Goal: Task Accomplishment & Management: Manage account settings

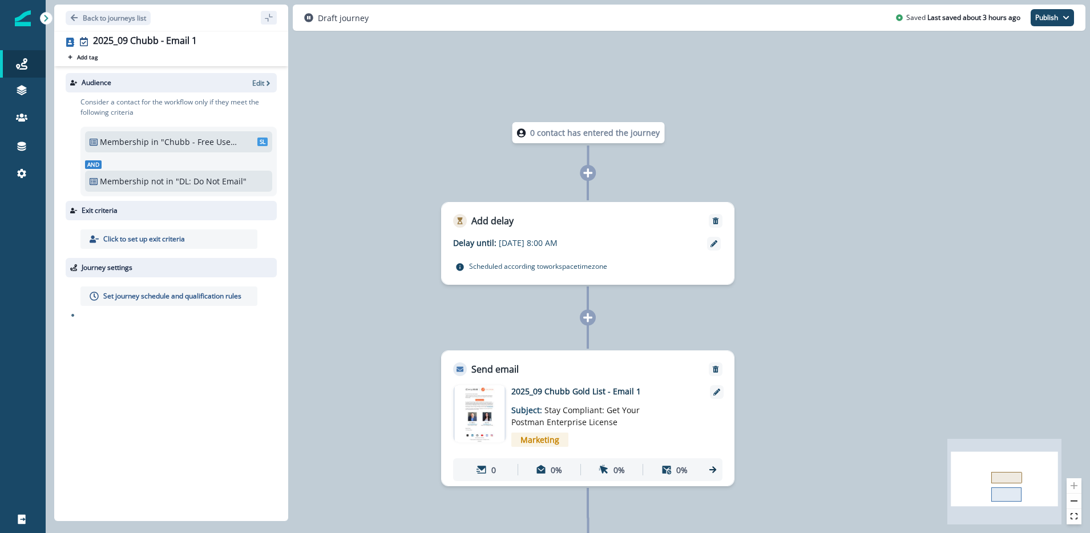
click at [221, 144] on p ""Chubb - Free Users"" at bounding box center [199, 142] width 77 height 12
click at [261, 86] on p "Edit" at bounding box center [258, 83] width 12 height 10
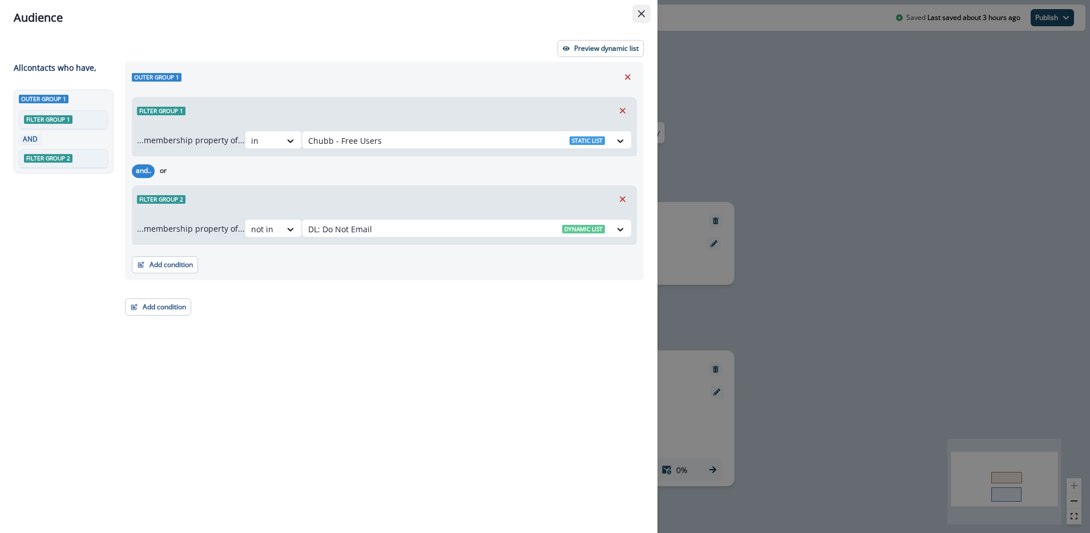
click at [646, 16] on button "Close" at bounding box center [641, 14] width 18 height 18
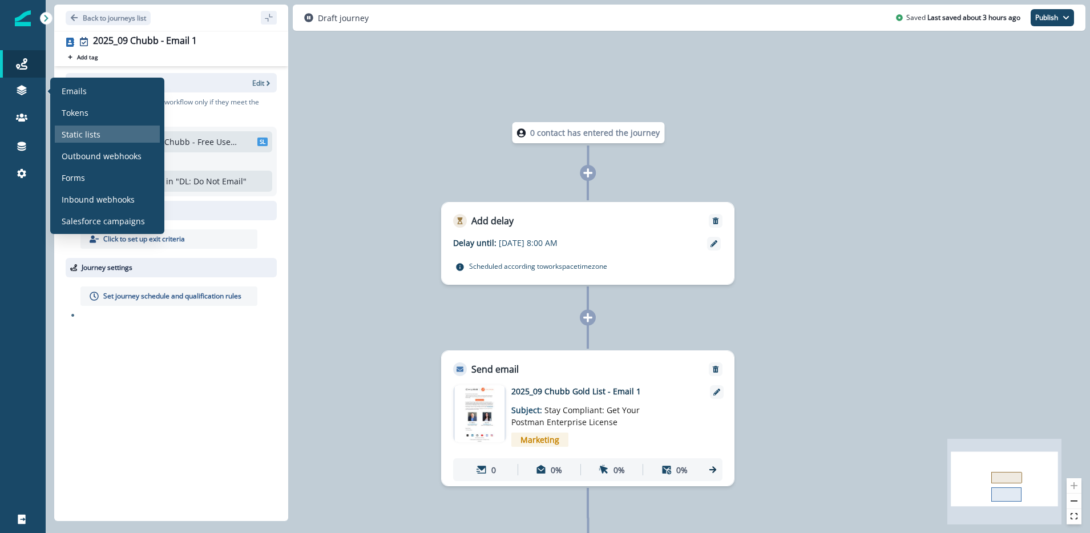
click at [80, 127] on div "Static lists" at bounding box center [107, 134] width 105 height 17
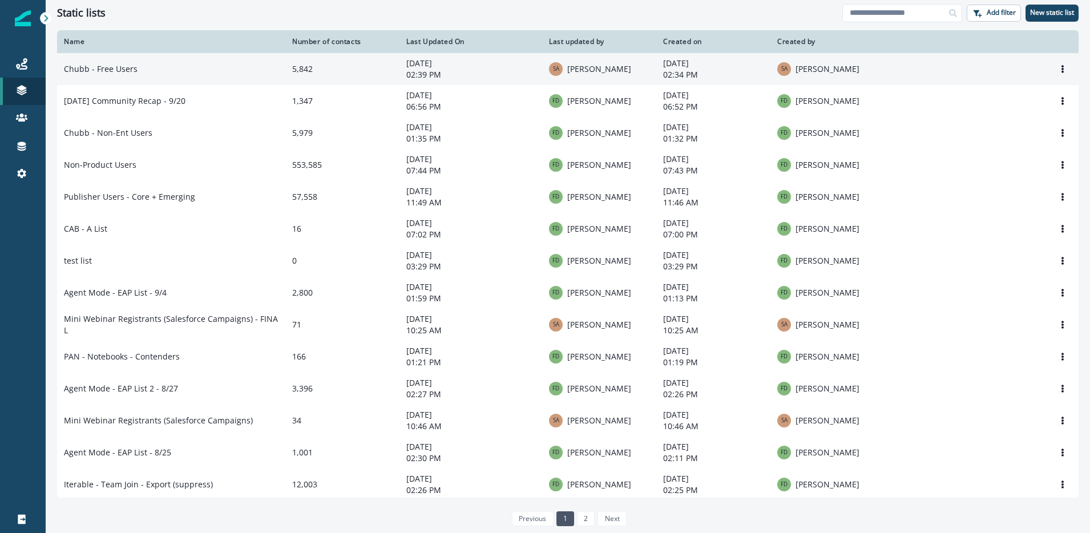
click at [127, 73] on td "Chubb - Free Users" at bounding box center [171, 69] width 228 height 32
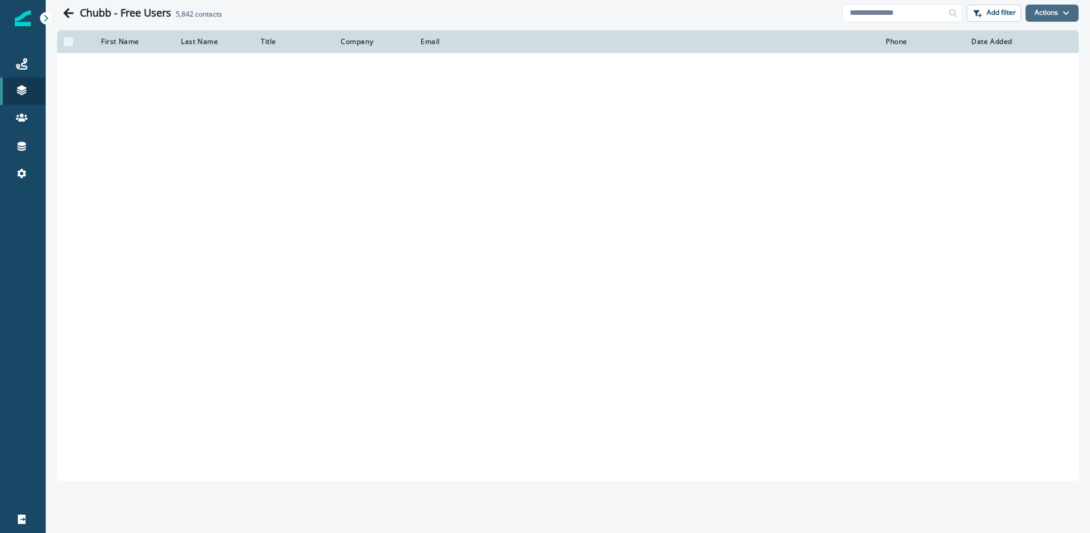
click at [1049, 11] on button "Actions" at bounding box center [1052, 13] width 53 height 17
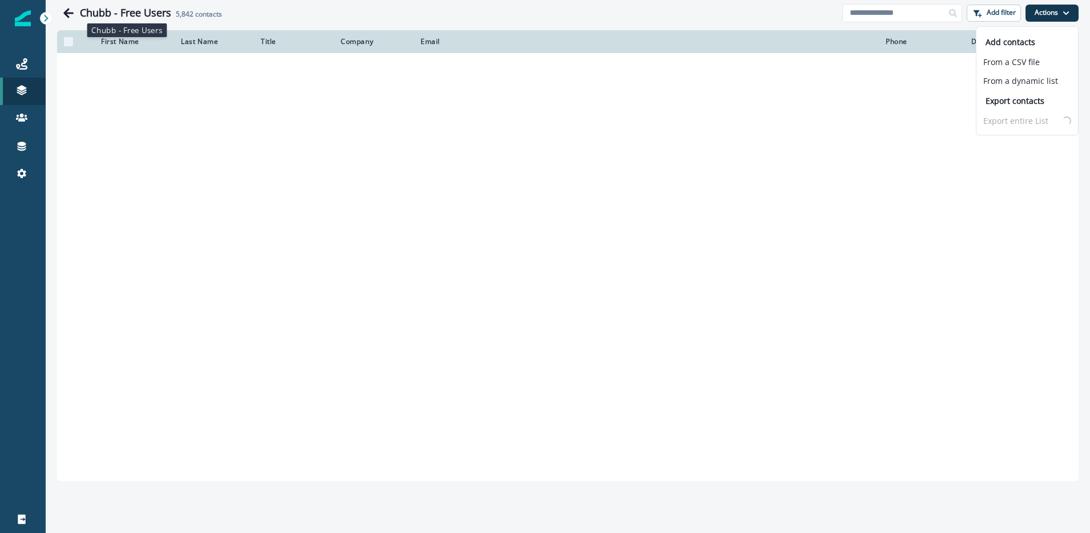
click at [135, 11] on h1 "Chubb - Free Users" at bounding box center [125, 13] width 91 height 13
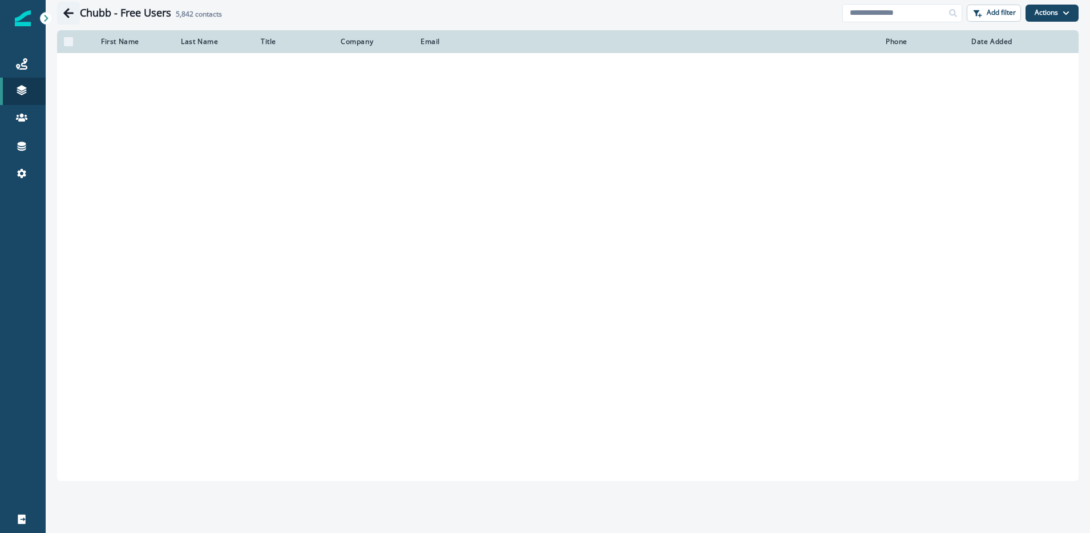
click at [65, 11] on icon "Go back" at bounding box center [68, 13] width 10 height 10
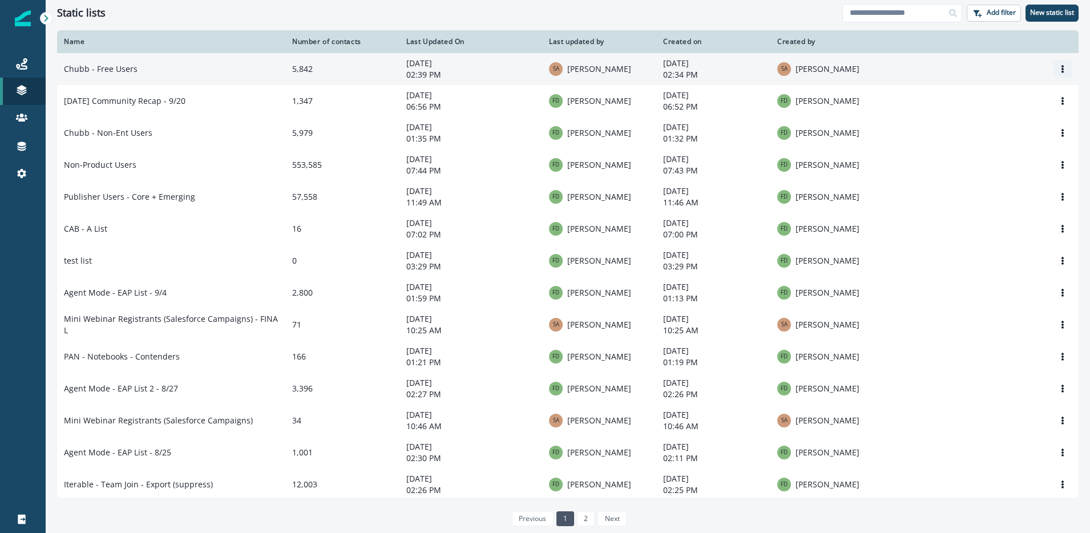
click at [1069, 70] on button "Options" at bounding box center [1063, 69] width 18 height 17
click at [1021, 92] on button "Rename" at bounding box center [1008, 97] width 127 height 18
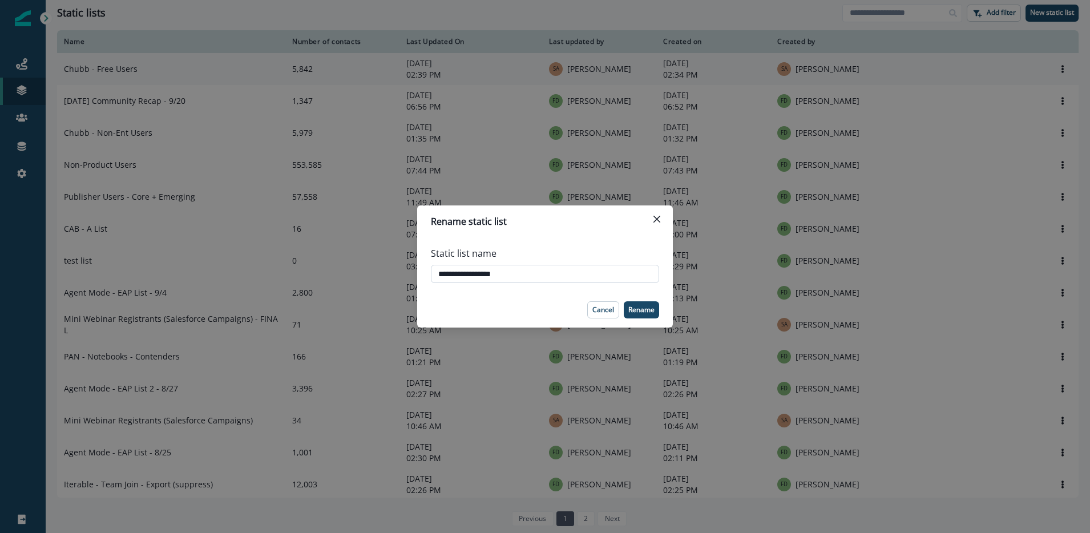
click at [440, 273] on input "**********" at bounding box center [545, 274] width 228 height 18
click at [589, 274] on input "**********" at bounding box center [545, 274] width 228 height 18
type input "**********"
click at [649, 313] on p "Rename" at bounding box center [641, 310] width 26 height 8
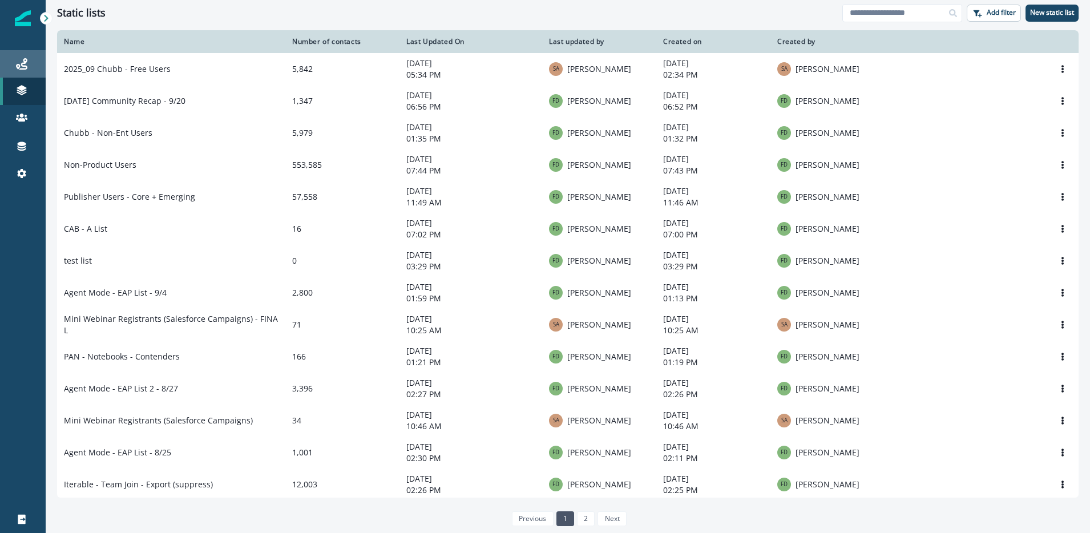
click at [33, 60] on div "Journeys" at bounding box center [23, 64] width 37 height 14
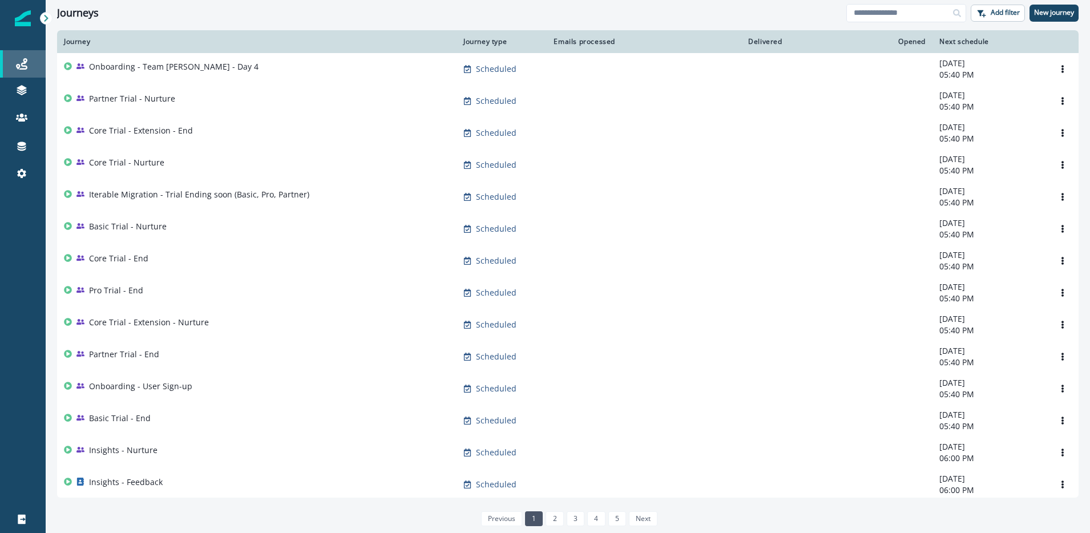
click at [34, 62] on div "Journeys" at bounding box center [23, 64] width 37 height 14
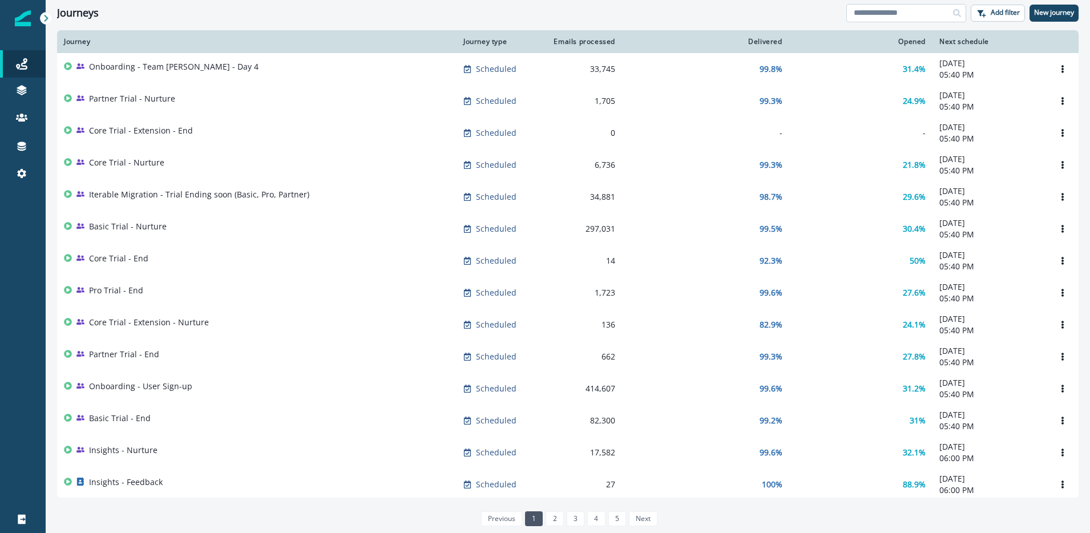
click at [864, 22] on div "Journeys Add filter New journey" at bounding box center [568, 13] width 1045 height 26
click at [864, 19] on input at bounding box center [907, 13] width 120 height 18
type input "*****"
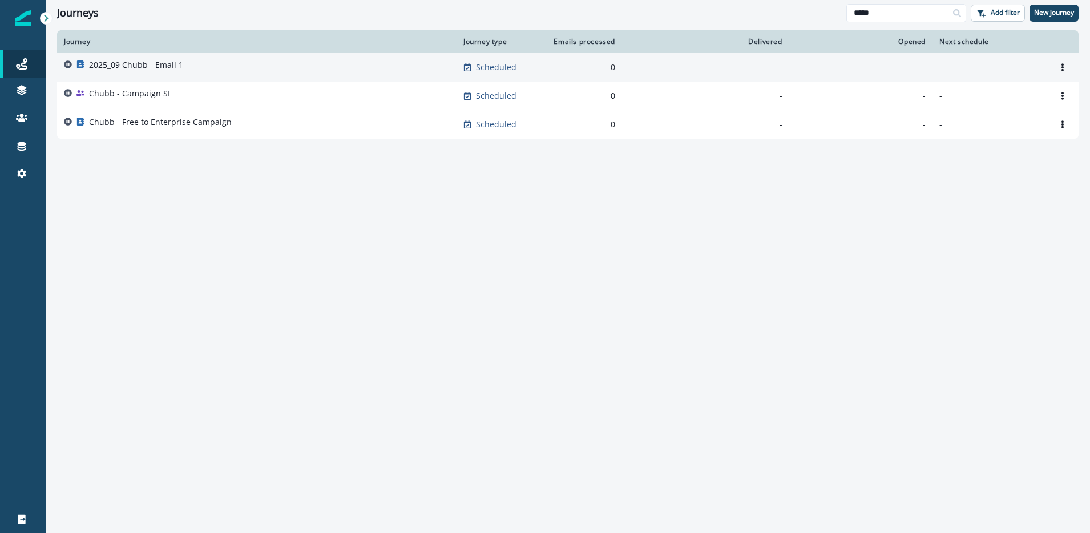
click at [164, 67] on p "2025_09 Chubb - Email 1" at bounding box center [136, 64] width 94 height 11
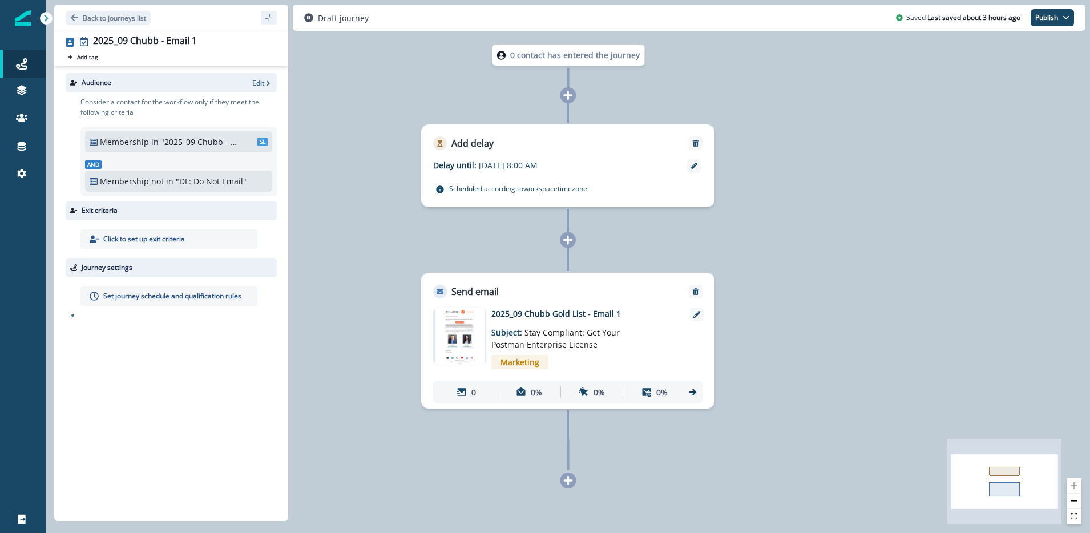
click at [144, 239] on p "Click to set up exit criteria" at bounding box center [144, 239] width 82 height 10
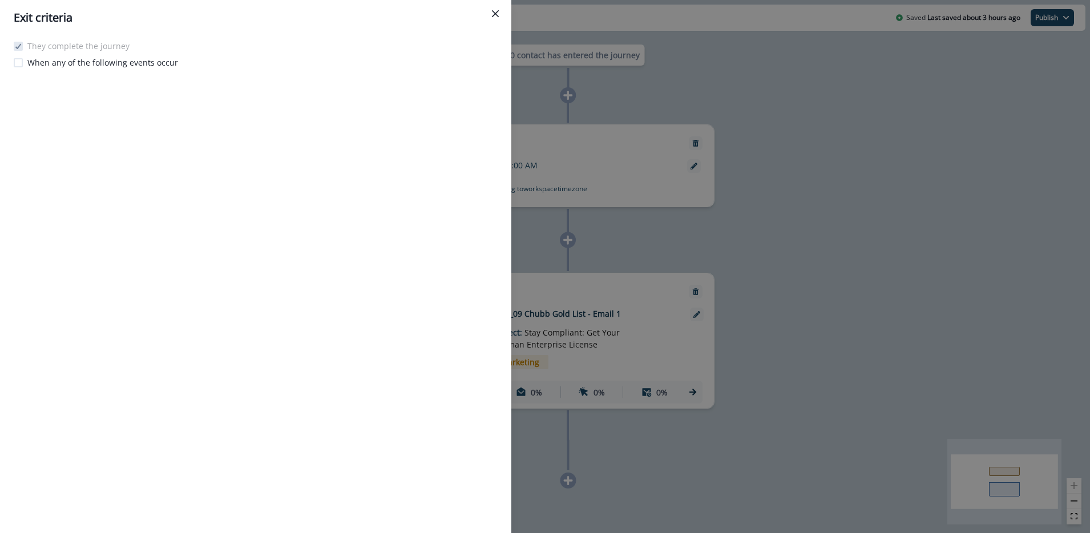
drag, startPoint x: 489, startPoint y: 13, endPoint x: 334, endPoint y: 94, distance: 174.4
click at [489, 13] on button "Close" at bounding box center [495, 14] width 18 height 18
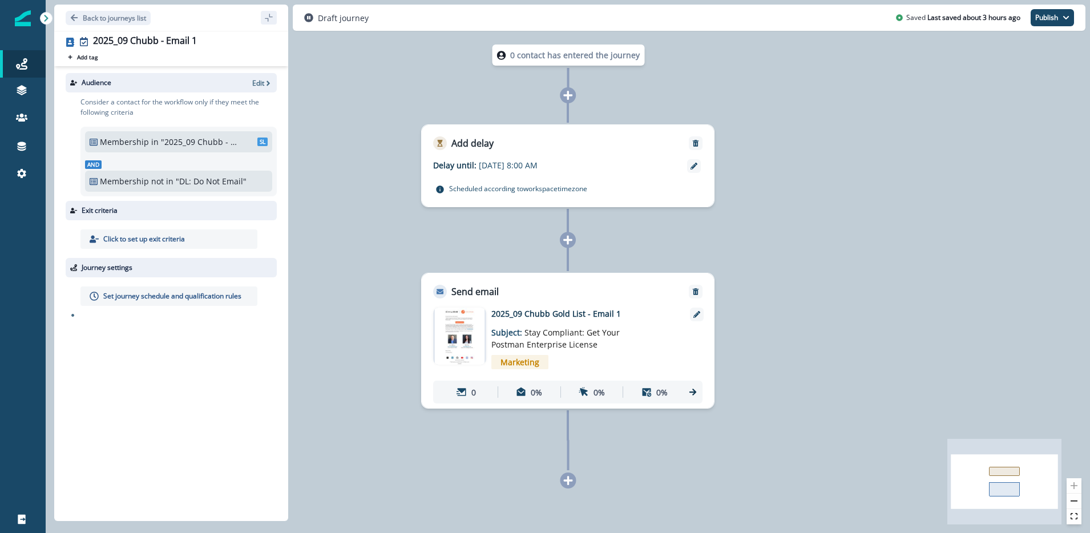
click at [135, 288] on div "Set journey schedule and qualification rules" at bounding box center [168, 296] width 177 height 19
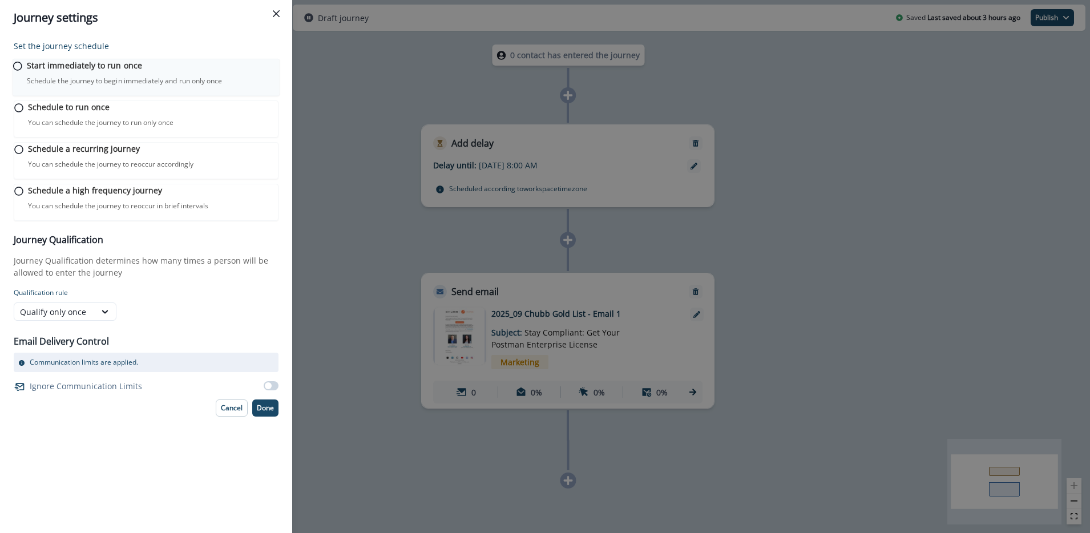
click at [133, 82] on p "Schedule the journey to begin immediately and run only once" at bounding box center [124, 81] width 195 height 10
click at [264, 416] on button "Done" at bounding box center [265, 406] width 26 height 17
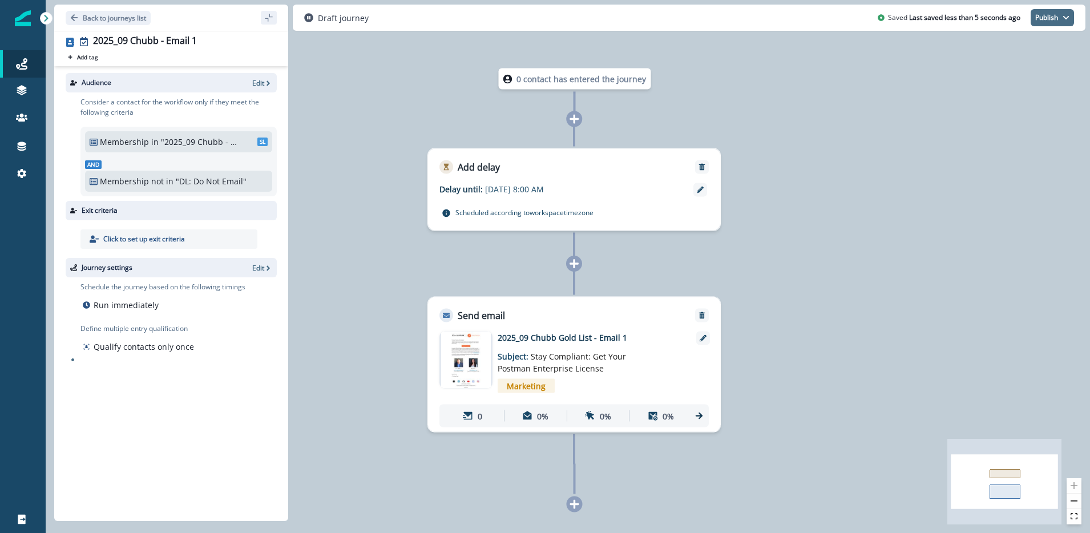
click at [1066, 19] on icon "button" at bounding box center [1066, 17] width 7 height 7
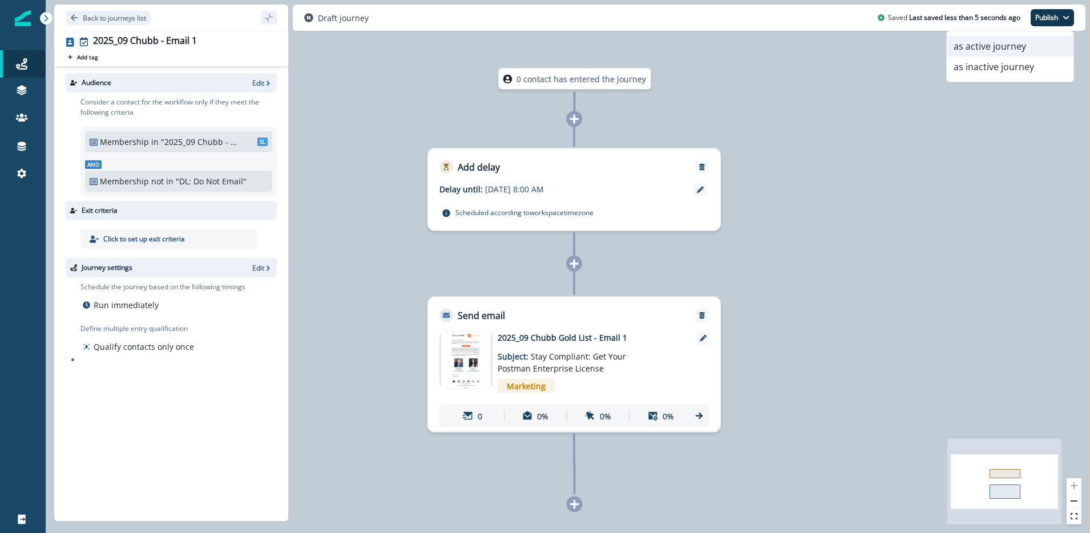
click at [1003, 49] on button "as active journey" at bounding box center [1010, 46] width 127 height 21
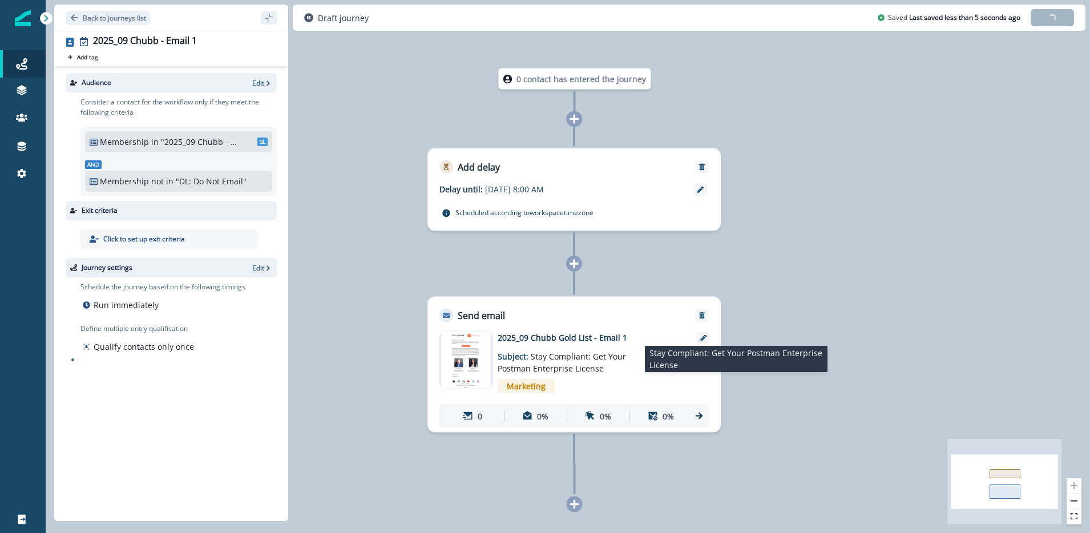
click at [550, 372] on span "Stay Compliant: Get Your Postman Enterprise License" at bounding box center [562, 362] width 128 height 23
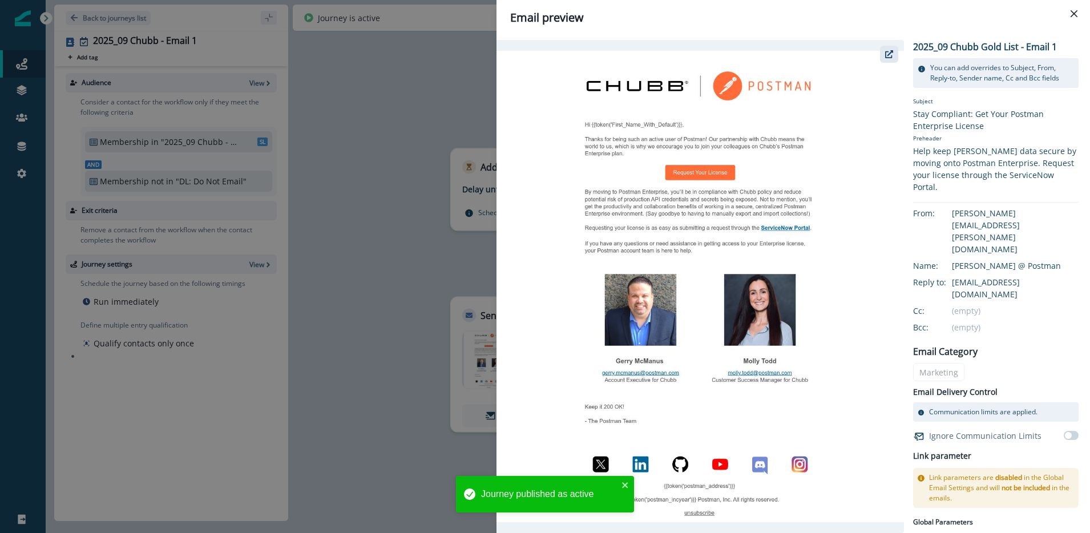
click at [890, 51] on icon "button" at bounding box center [889, 54] width 8 height 8
click at [1071, 11] on icon "Close" at bounding box center [1074, 13] width 7 height 7
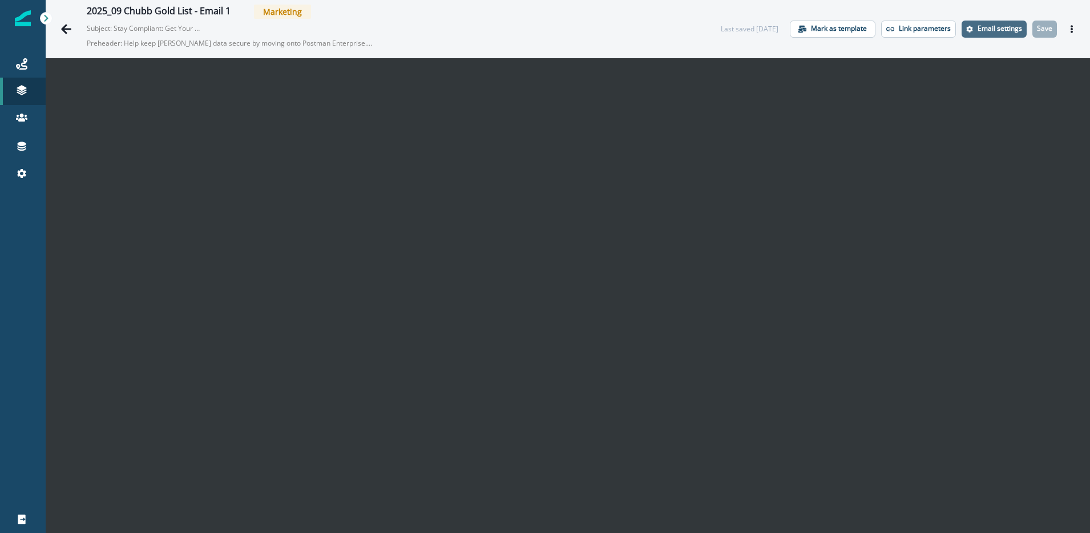
click at [1006, 22] on button "Email settings" at bounding box center [994, 29] width 65 height 17
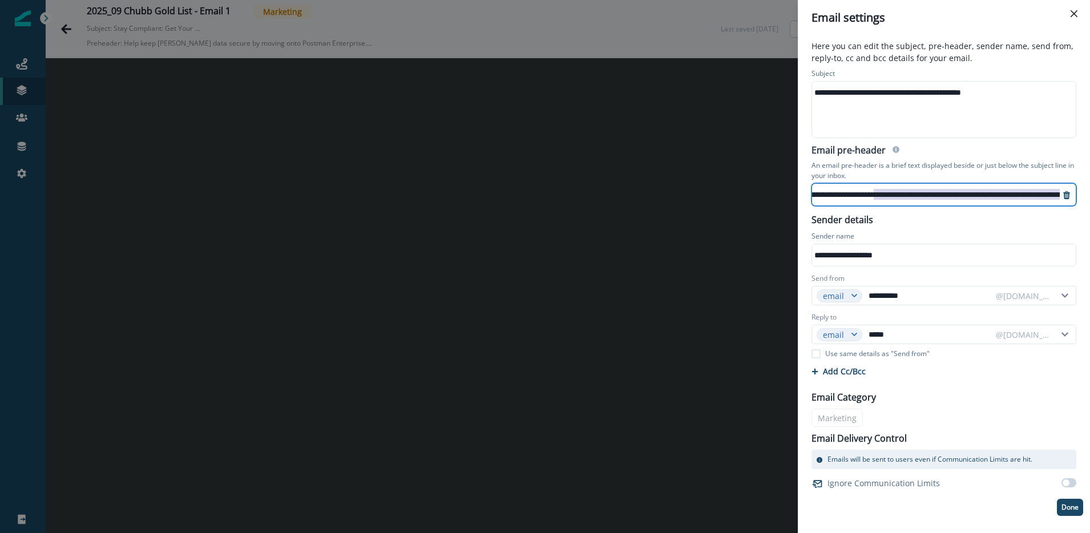
scroll to position [0, 112]
drag, startPoint x: 953, startPoint y: 195, endPoint x: 1090, endPoint y: 193, distance: 136.4
click at [1090, 194] on div "**********" at bounding box center [944, 284] width 292 height 498
drag, startPoint x: 1032, startPoint y: 184, endPoint x: 1018, endPoint y: 194, distance: 17.1
click at [1032, 184] on div "**********" at bounding box center [926, 195] width 453 height 22
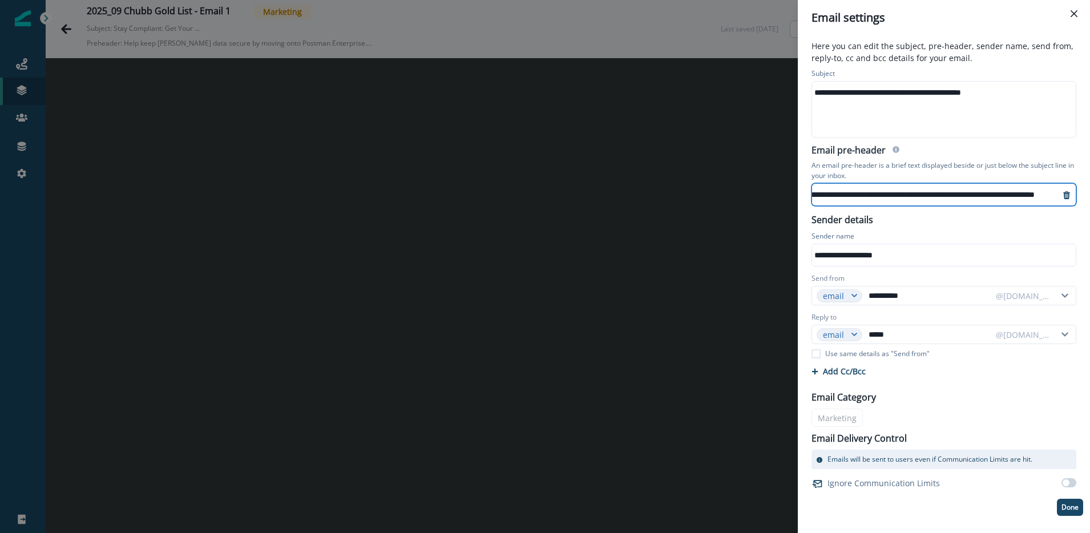
scroll to position [0, 0]
drag, startPoint x: 1039, startPoint y: 196, endPoint x: 1010, endPoint y: 198, distance: 29.7
click at [1090, 197] on div "**********" at bounding box center [944, 284] width 292 height 498
drag, startPoint x: 1018, startPoint y: 194, endPoint x: 1090, endPoint y: 195, distance: 71.9
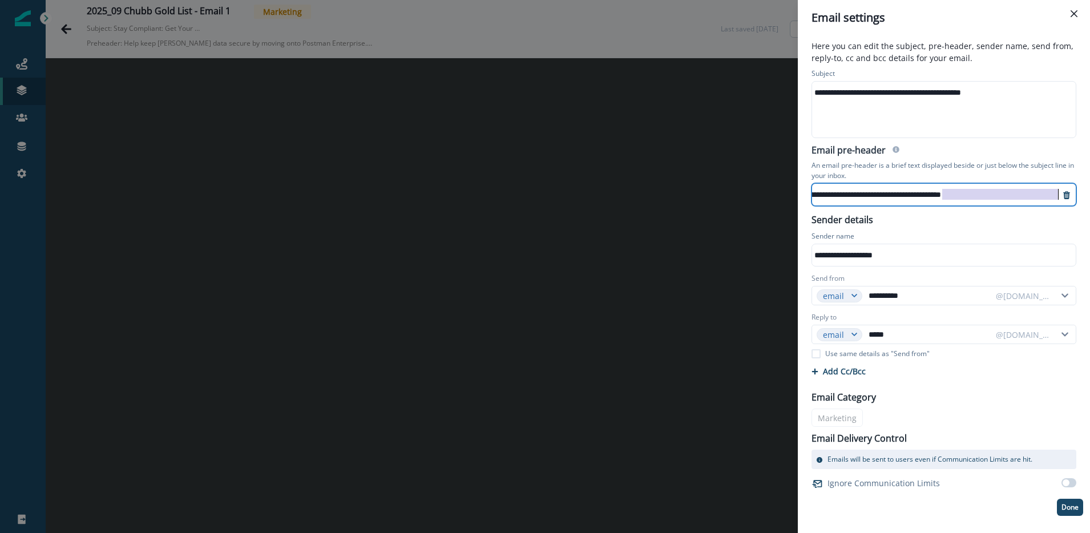
click at [1090, 195] on div "**********" at bounding box center [944, 284] width 292 height 498
click at [1082, 59] on p "Here you can edit the subject, pre-header, sender name, send from, reply-to, cc…" at bounding box center [944, 53] width 279 height 26
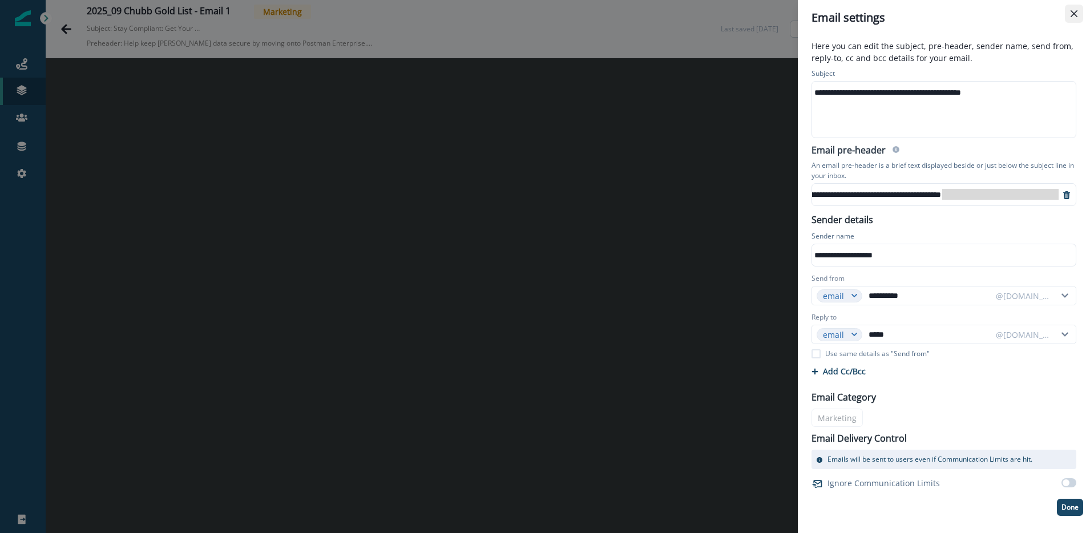
click at [1070, 16] on button "Close" at bounding box center [1074, 14] width 18 height 18
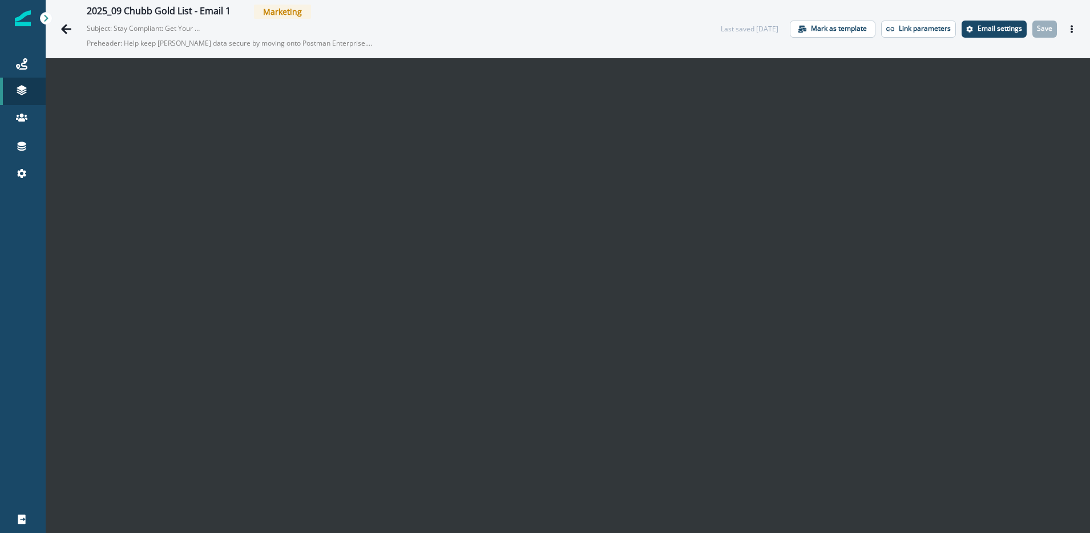
scroll to position [18, 0]
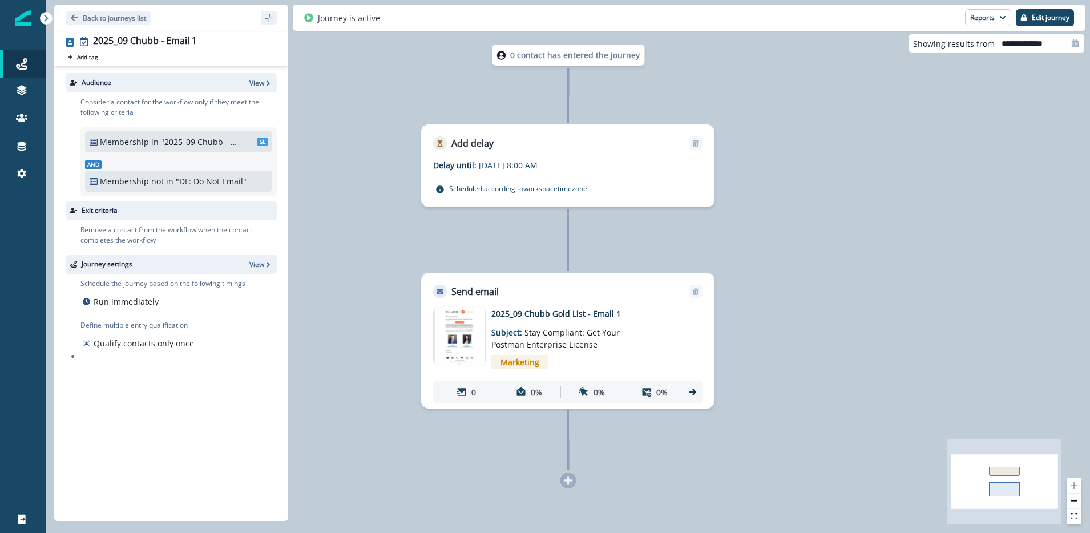
click at [597, 308] on p "2025_09 Chubb Gold List - Email 1" at bounding box center [582, 314] width 183 height 12
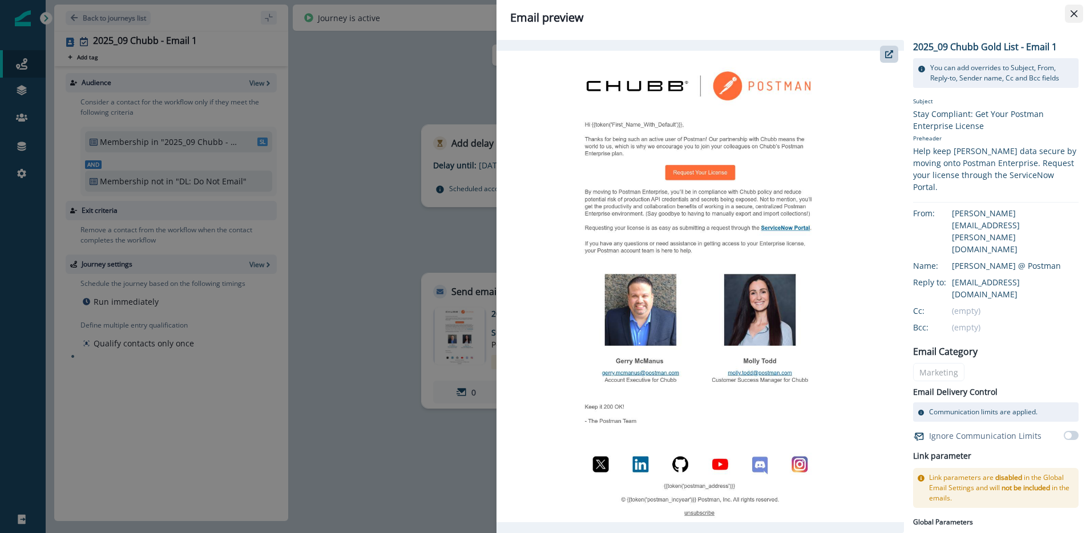
click at [1078, 10] on button "Close" at bounding box center [1074, 14] width 18 height 18
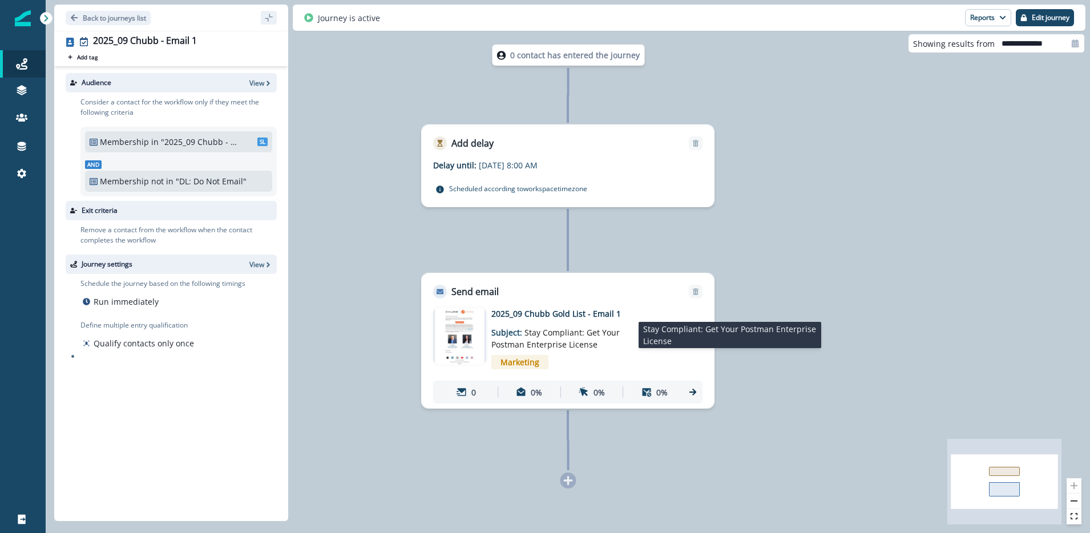
click at [542, 325] on p "Subject: Stay Compliant: Get Your Postman Enterprise License" at bounding box center [562, 335] width 143 height 31
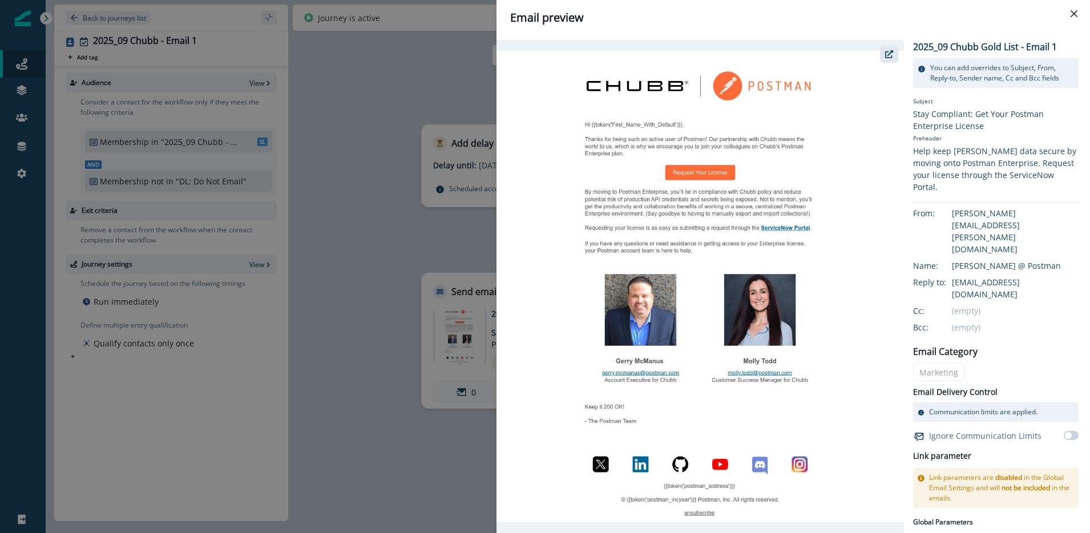
click at [886, 53] on icon "button" at bounding box center [889, 54] width 8 height 8
drag, startPoint x: 1073, startPoint y: 10, endPoint x: 1051, endPoint y: 6, distance: 22.1
click at [1073, 10] on icon "Close" at bounding box center [1074, 13] width 7 height 7
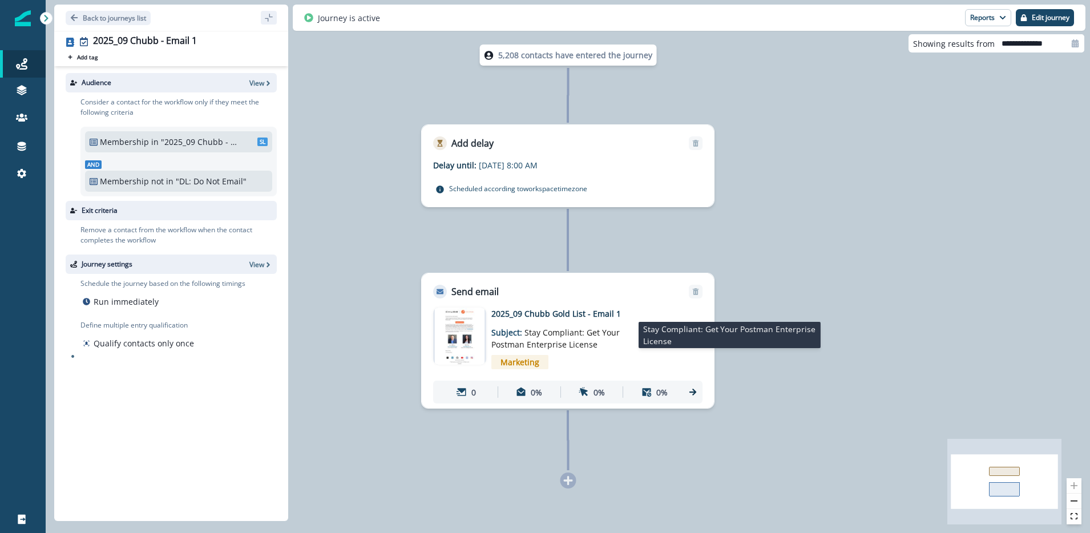
click at [499, 324] on p "Subject: Stay Compliant: Get Your Postman Enterprise License" at bounding box center [562, 335] width 143 height 31
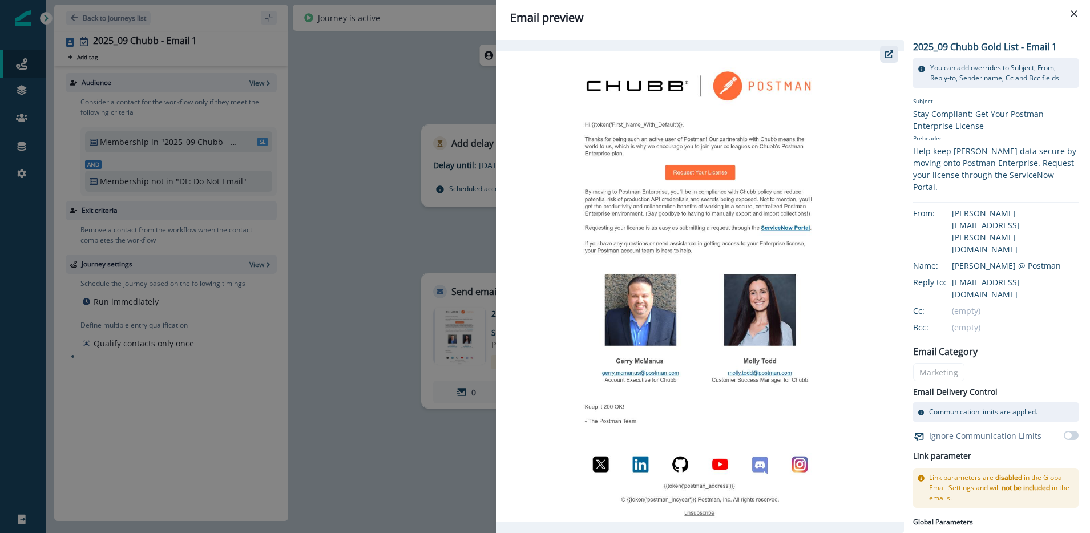
click at [886, 55] on icon "button" at bounding box center [889, 54] width 8 height 8
click at [1079, 15] on button "Close" at bounding box center [1074, 14] width 18 height 18
click at [1079, 15] on div "Journey is active Reports Email Report Journey Member Report Edit journey" at bounding box center [689, 18] width 793 height 26
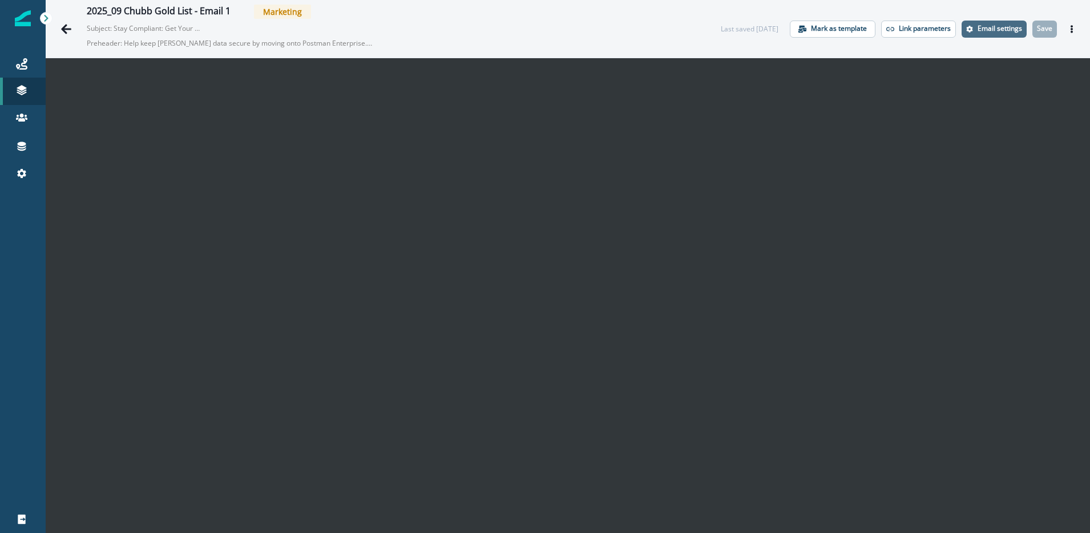
click at [998, 29] on p "Email settings" at bounding box center [1000, 29] width 45 height 8
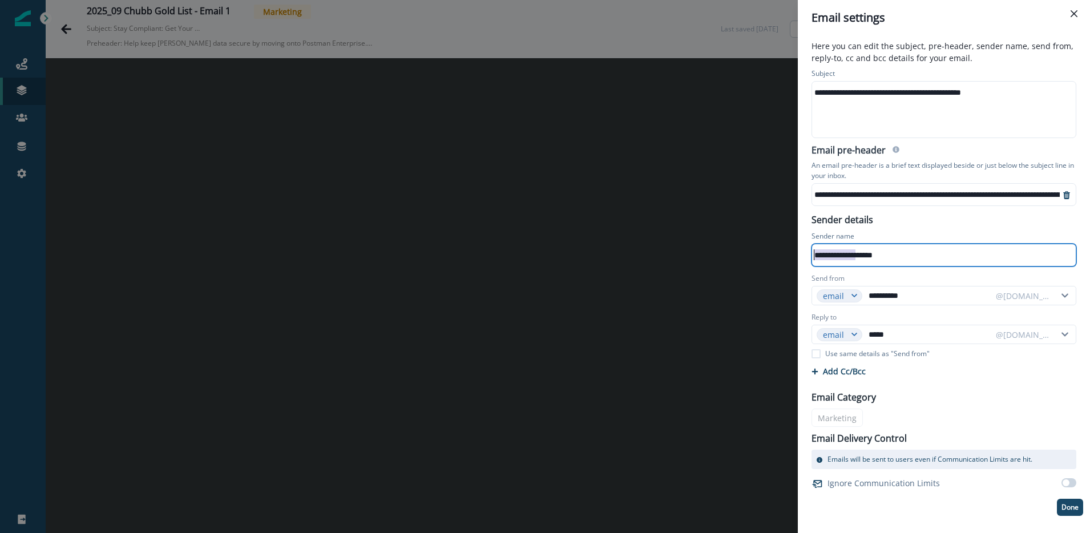
drag, startPoint x: 856, startPoint y: 255, endPoint x: 805, endPoint y: 255, distance: 50.8
click at [805, 255] on div "**********" at bounding box center [944, 249] width 279 height 40
click at [844, 257] on div "**********" at bounding box center [943, 255] width 262 height 17
click at [894, 296] on input "**********" at bounding box center [928, 296] width 124 height 18
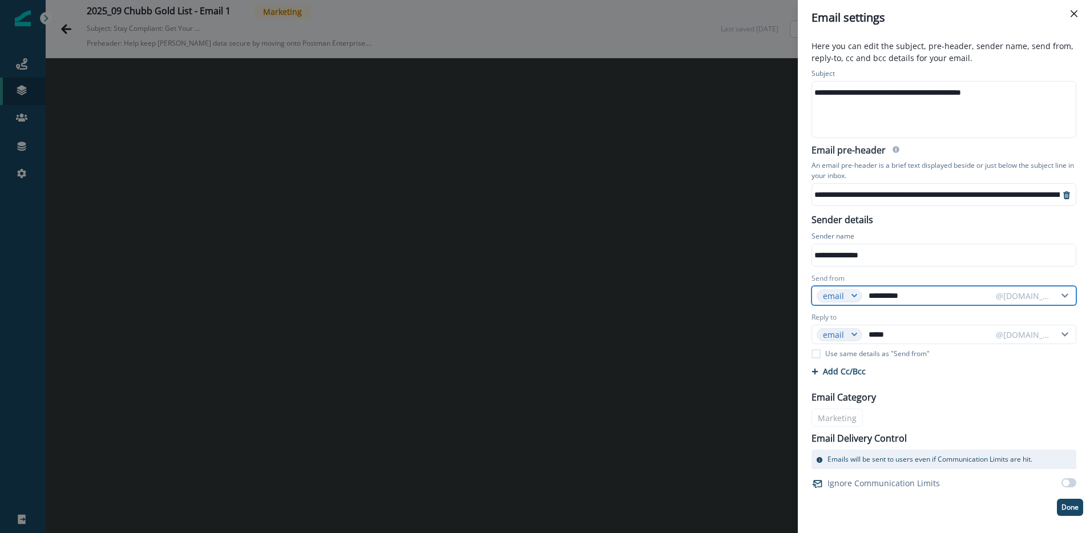
click at [894, 296] on input "**********" at bounding box center [928, 296] width 124 height 18
paste input "text"
type input "**********"
click at [981, 276] on div "Send from" at bounding box center [944, 279] width 265 height 13
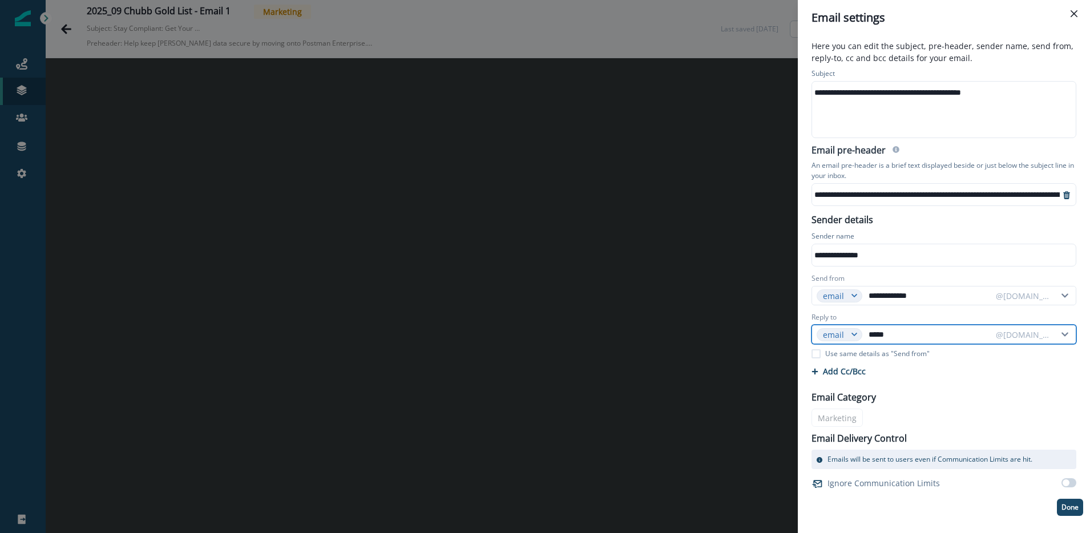
click at [889, 332] on input "*****" at bounding box center [928, 334] width 124 height 18
paste input "text"
type input "**********"
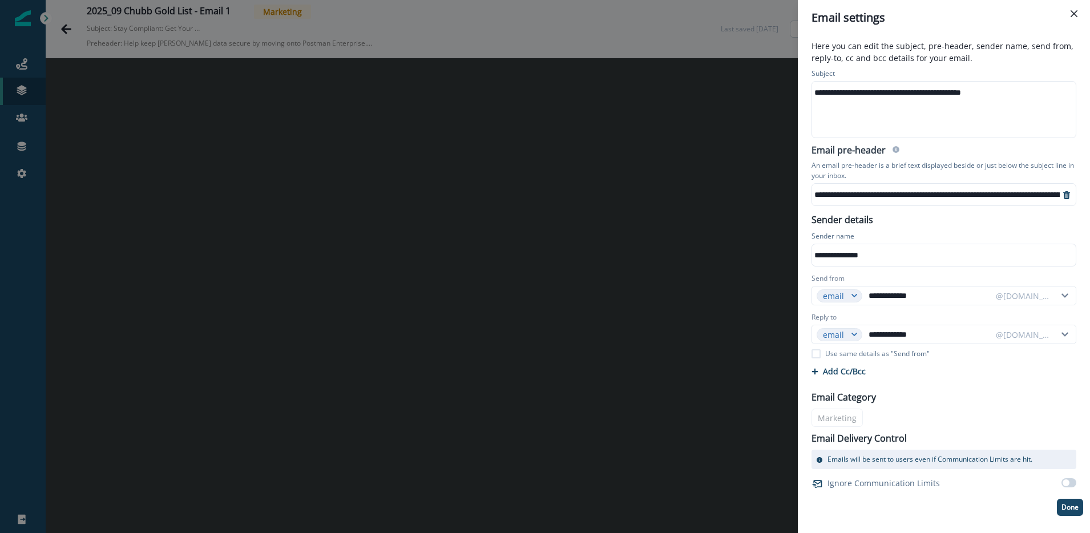
click at [1001, 367] on div "Cc/Bcc Cc 0 Enter or paste emails separated by comma or space Bcc 0 Enter or pa…" at bounding box center [944, 371] width 279 height 20
click at [1062, 504] on p "Done" at bounding box center [1070, 507] width 17 height 8
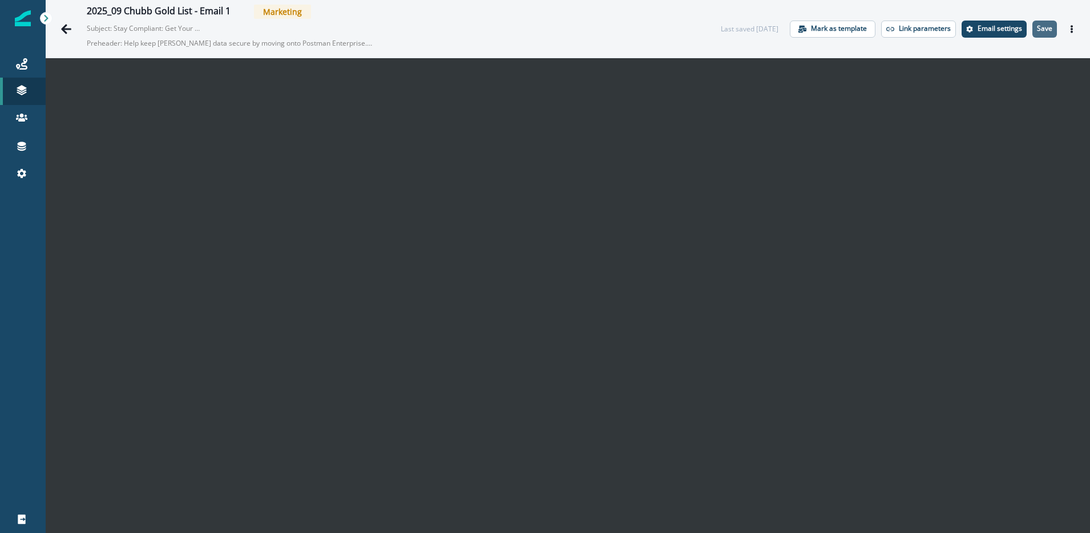
click at [1038, 29] on p "Save" at bounding box center [1044, 29] width 15 height 8
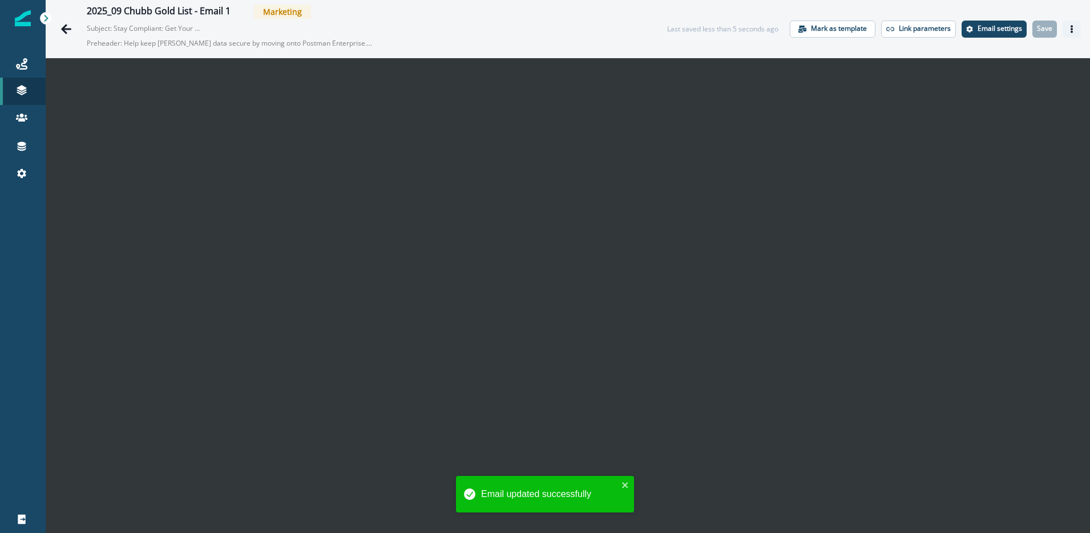
click at [1072, 26] on icon "Actions" at bounding box center [1072, 29] width 2 height 8
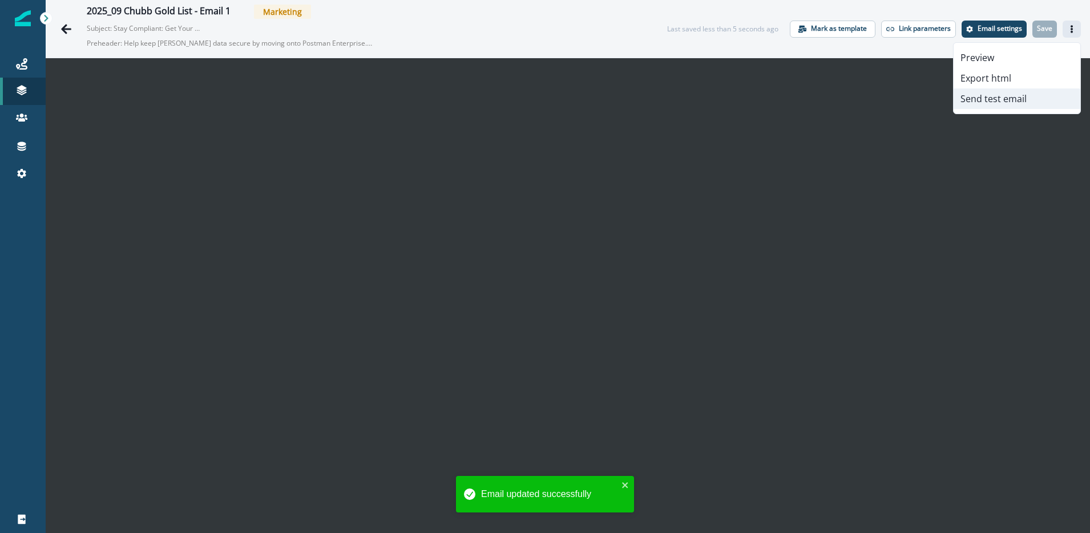
click at [1018, 100] on button "Send test email" at bounding box center [1017, 98] width 127 height 21
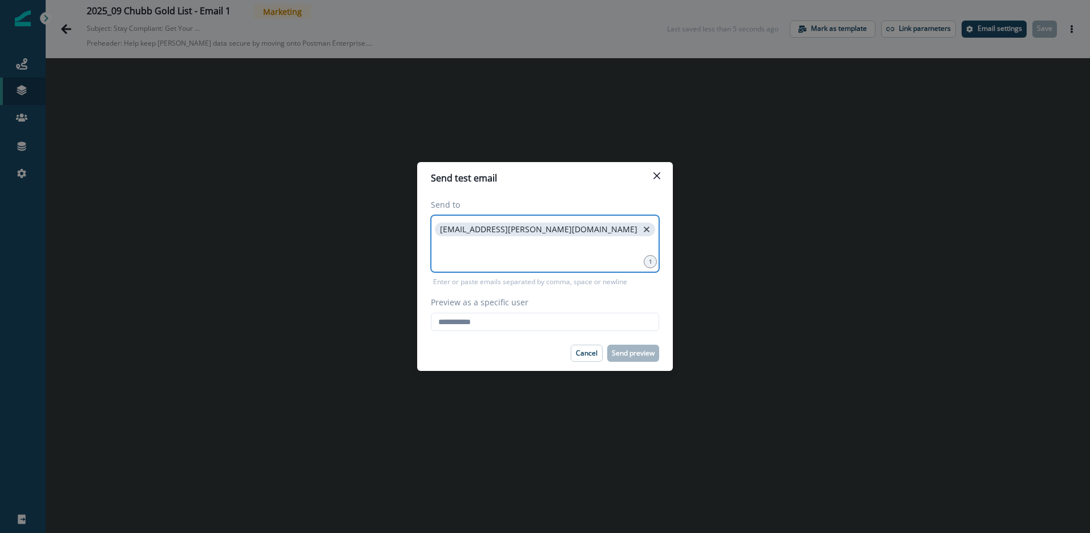
click at [642, 229] on icon "close" at bounding box center [647, 229] width 10 height 10
click at [485, 231] on input at bounding box center [545, 229] width 225 height 23
click at [474, 235] on input at bounding box center [545, 229] width 225 height 23
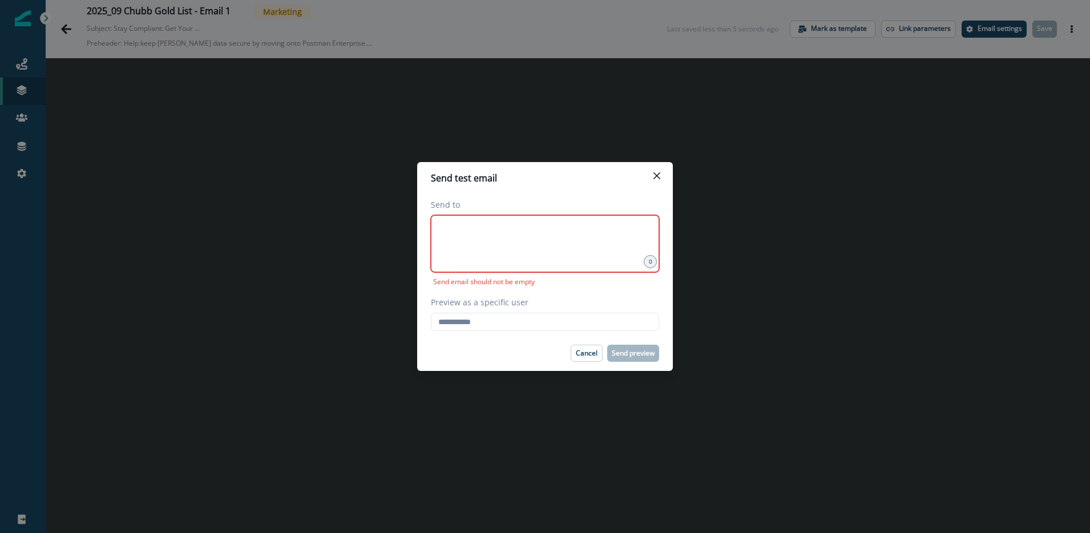
click at [518, 253] on div at bounding box center [545, 243] width 228 height 57
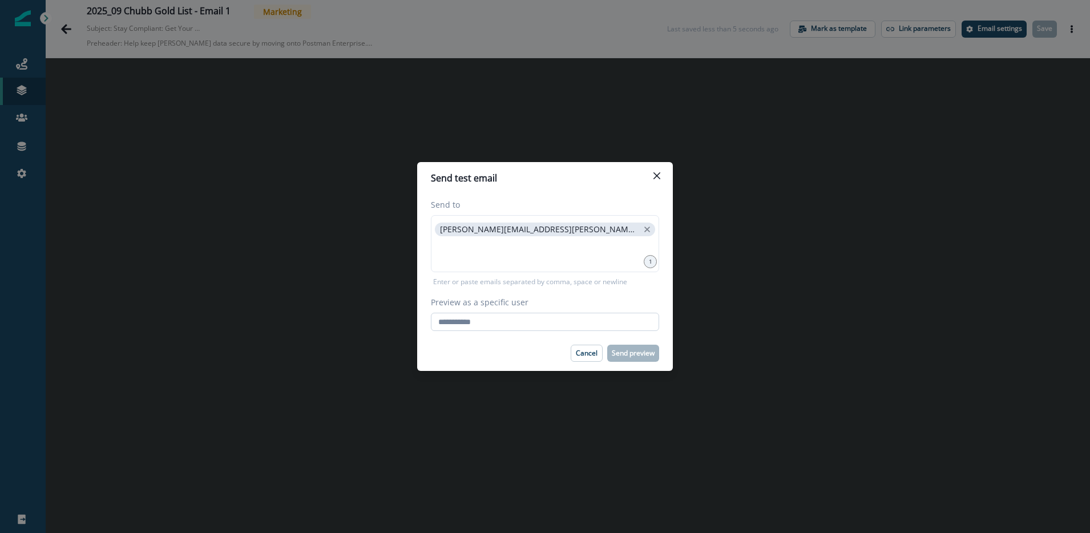
click at [474, 321] on input "Preview as a specific user" at bounding box center [545, 322] width 228 height 18
click at [0, 533] on com-1password-button at bounding box center [0, 533] width 0 height 0
type input "**********"
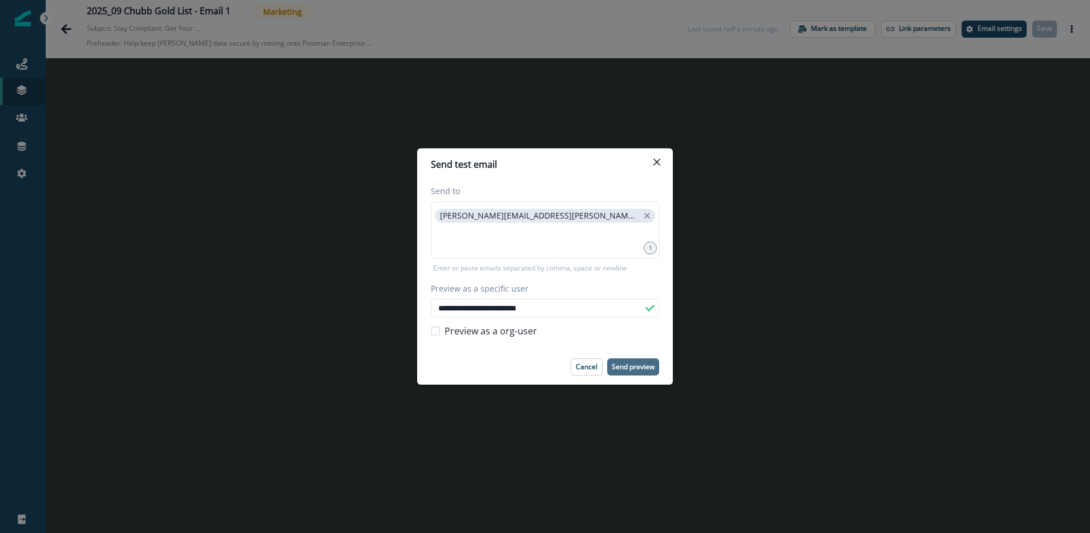
click at [646, 370] on p "Send preview" at bounding box center [633, 367] width 43 height 8
click at [660, 164] on icon "Close" at bounding box center [657, 162] width 7 height 7
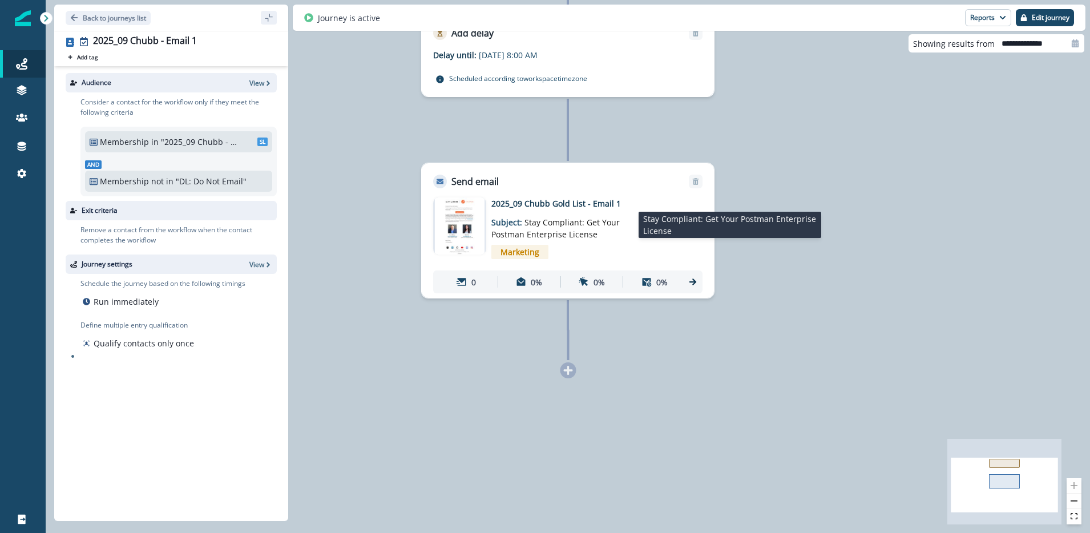
click at [587, 224] on span "Stay Compliant: Get Your Postman Enterprise License" at bounding box center [555, 228] width 128 height 23
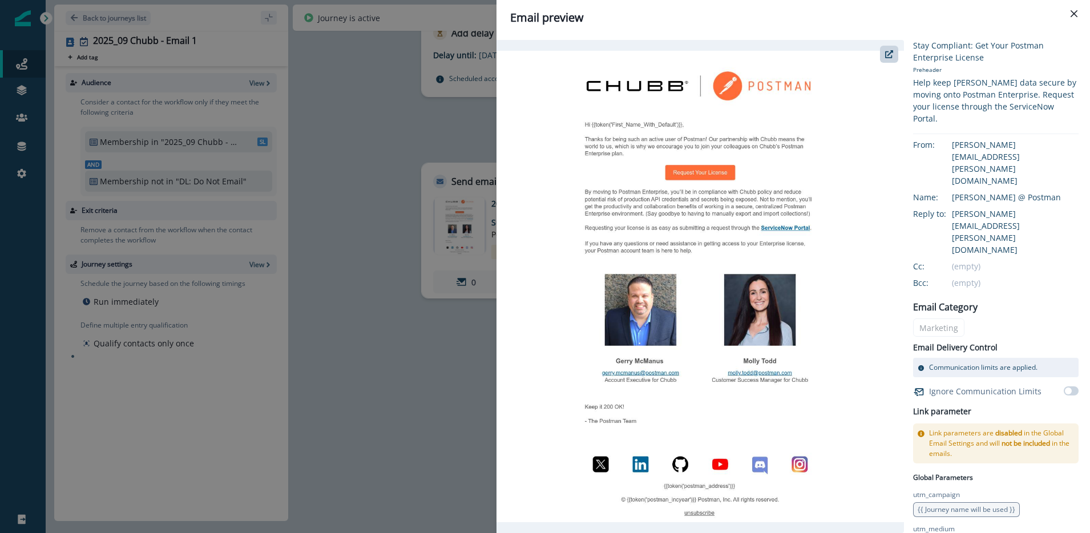
scroll to position [86, 0]
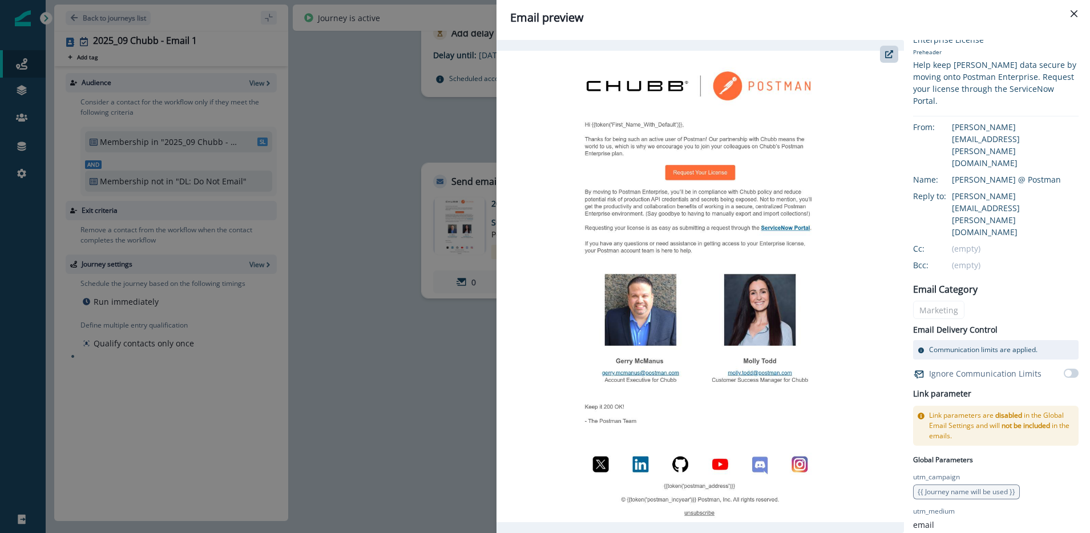
drag, startPoint x: 1072, startPoint y: 12, endPoint x: 1053, endPoint y: 8, distance: 19.3
click at [1072, 12] on icon "Close" at bounding box center [1074, 13] width 7 height 7
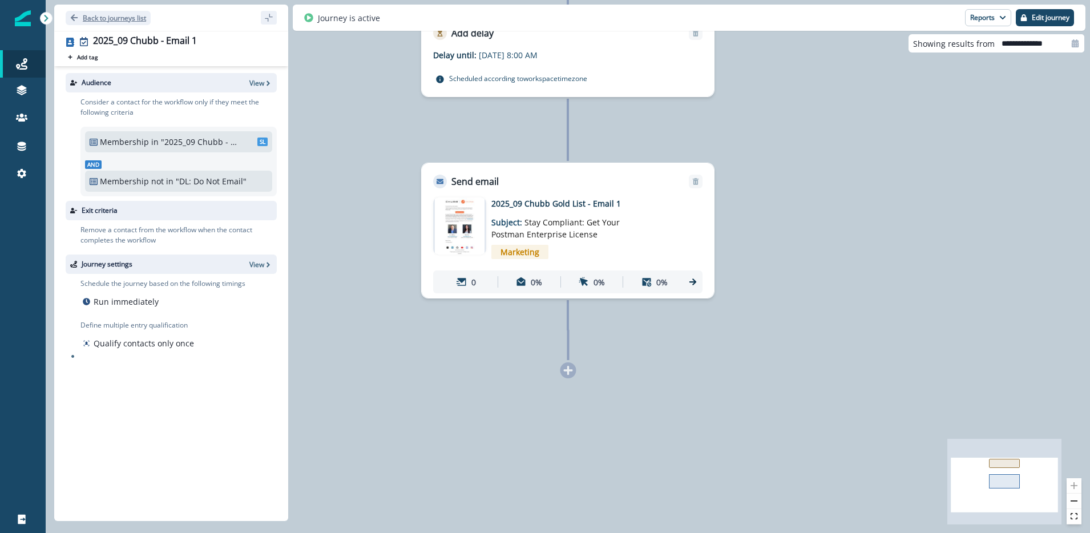
click at [73, 17] on icon "Go back" at bounding box center [74, 18] width 8 height 8
